Goal: Find specific page/section: Find specific page/section

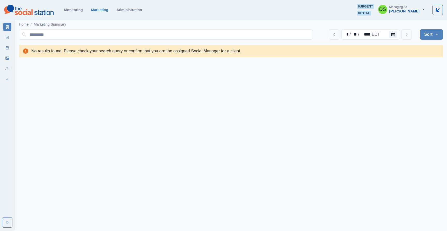
click at [411, 10] on div "[PERSON_NAME]" at bounding box center [404, 11] width 30 height 4
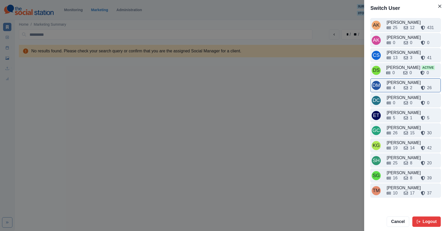
click at [401, 86] on div "4 2 26" at bounding box center [413, 88] width 53 height 6
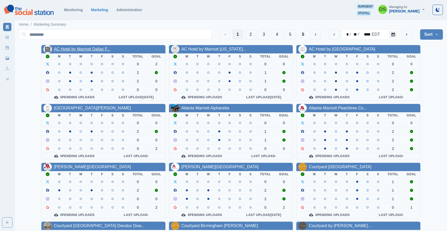
click at [85, 49] on link "AC Hotel by Marriott Dallas F..." at bounding box center [82, 49] width 57 height 4
click at [44, 49] on img at bounding box center [48, 49] width 8 height 8
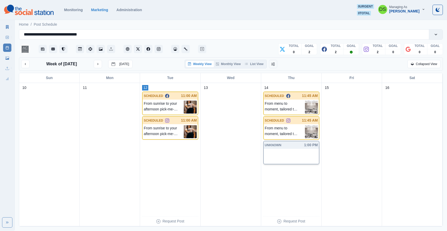
click at [283, 150] on div at bounding box center [291, 150] width 55 height 2
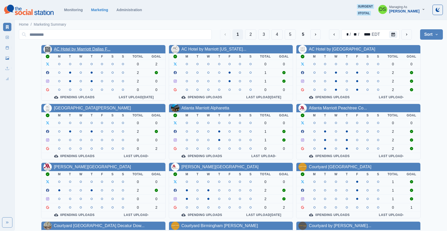
click at [90, 48] on link "AC Hotel by Marriott Dallas F..." at bounding box center [82, 49] width 57 height 4
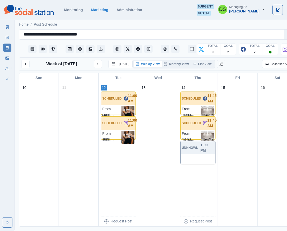
click at [203, 154] on div "UNKNOWN 1:00 PM" at bounding box center [198, 147] width 34 height 13
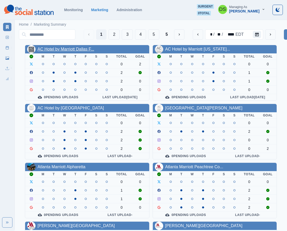
click at [64, 50] on link "AC Hotel by Marriott Dallas F..." at bounding box center [66, 49] width 57 height 4
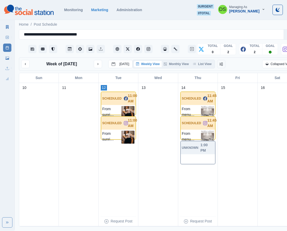
click at [121, 106] on div "From sunrise to your afternoon pick-me-up. Starbucks is always within reach, ri…" at bounding box center [118, 112] width 34 height 15
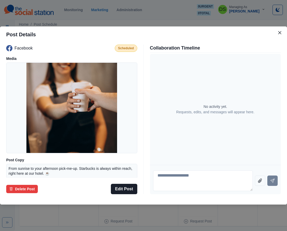
scroll to position [20, 0]
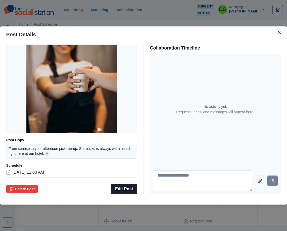
click at [166, 213] on div "Post Details Facebook Scheduled Media Post Copy From sunrise to your afternoon …" at bounding box center [143, 115] width 287 height 231
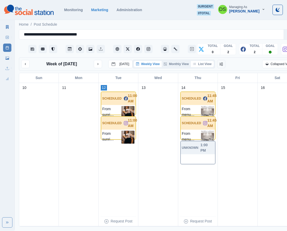
click at [209, 64] on button "List View" at bounding box center [202, 64] width 23 height 6
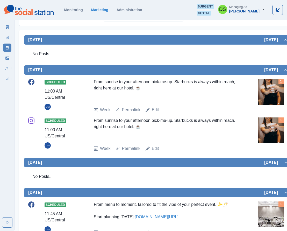
scroll to position [0, 0]
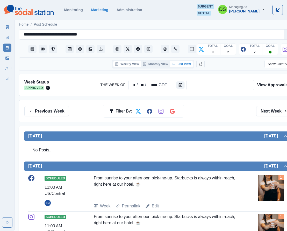
click at [132, 66] on button "Weekly View" at bounding box center [127, 64] width 28 height 6
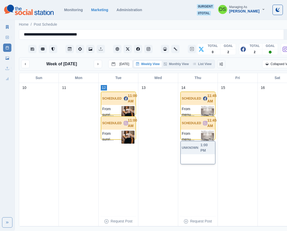
click at [200, 156] on div "UNKNOWN 1:00 PM" at bounding box center [197, 153] width 35 height 24
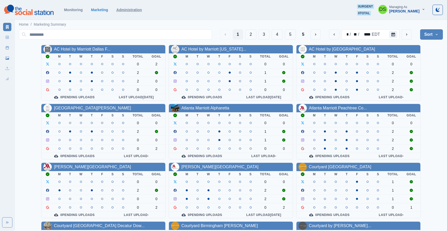
click at [121, 10] on link "Administration" at bounding box center [130, 10] width 26 height 4
